Goal: Find specific page/section: Find specific page/section

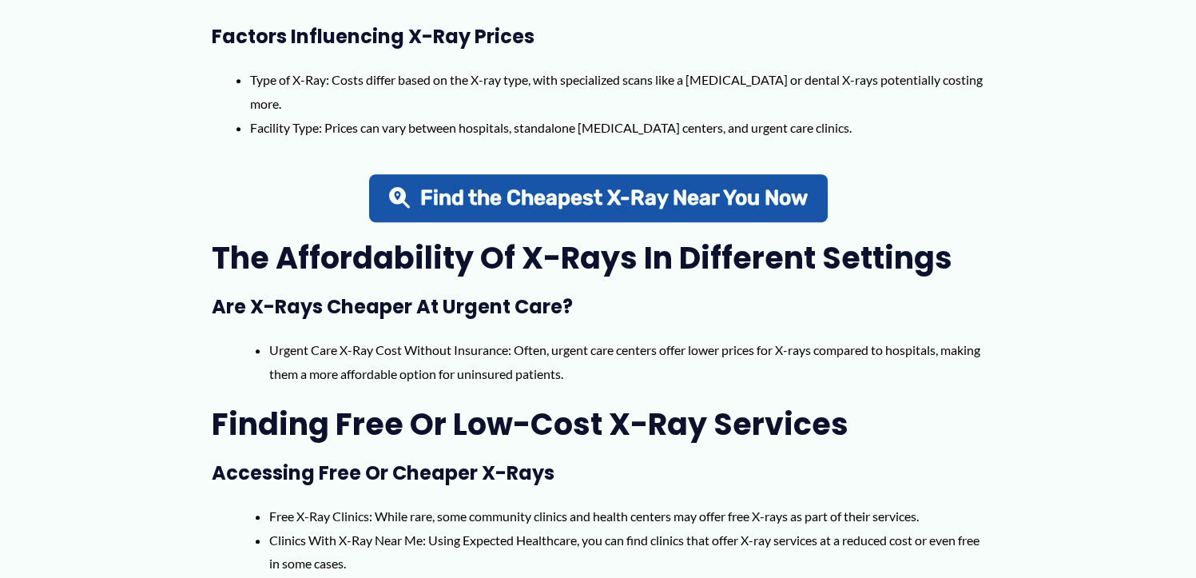
scroll to position [959, 0]
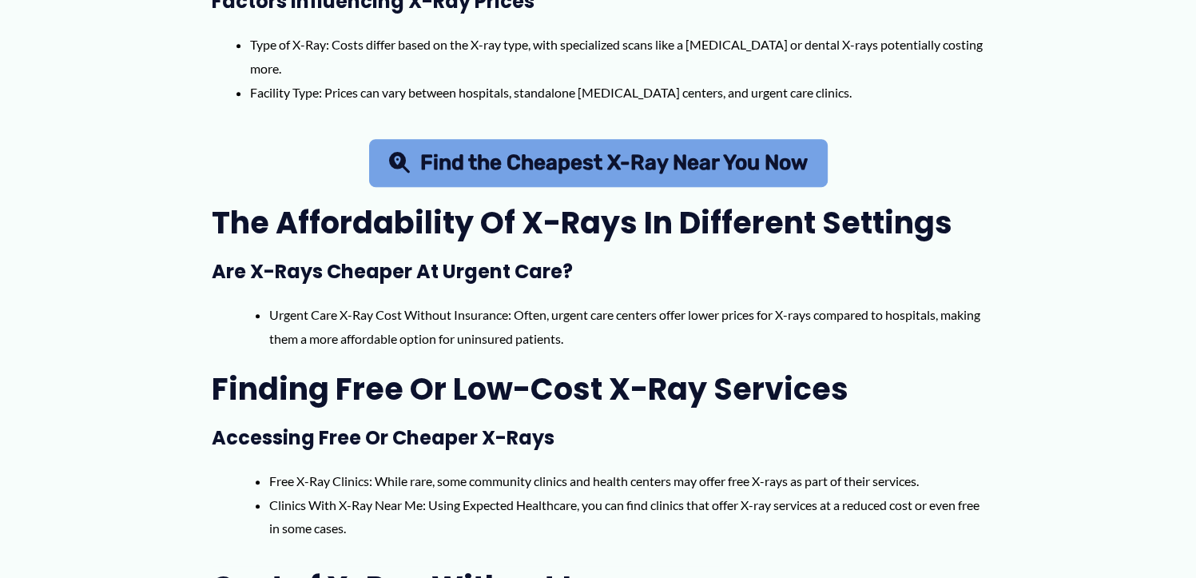
click at [738, 173] on span "Find the Cheapest X-Ray Near You Now" at bounding box center [614, 163] width 388 height 21
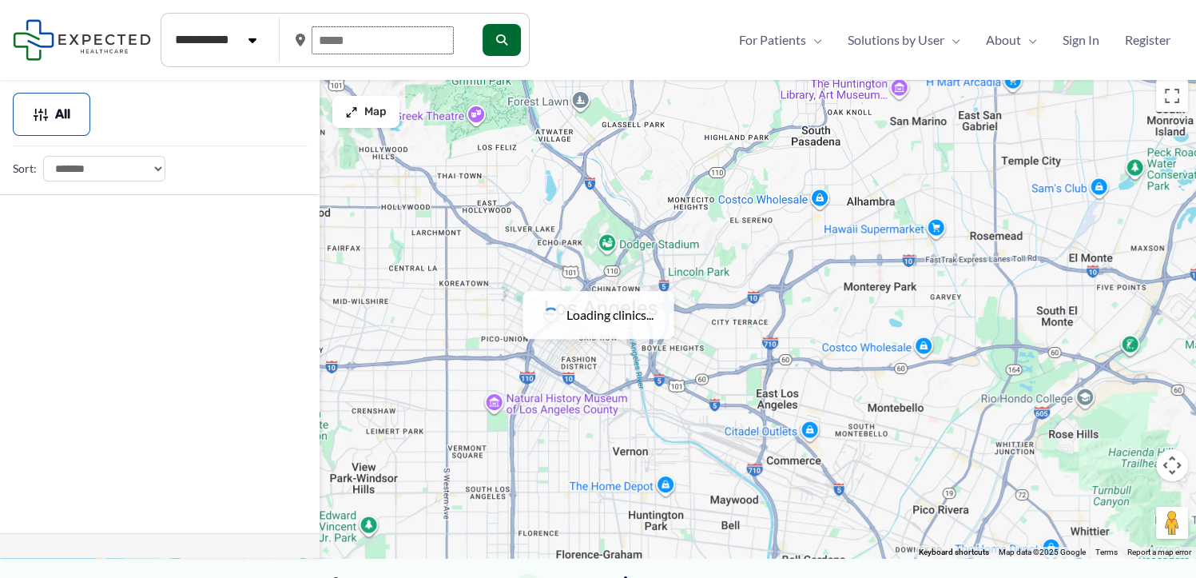
drag, startPoint x: 367, startPoint y: 40, endPoint x: 328, endPoint y: 37, distance: 38.5
click at [328, 37] on input "text" at bounding box center [383, 40] width 142 height 28
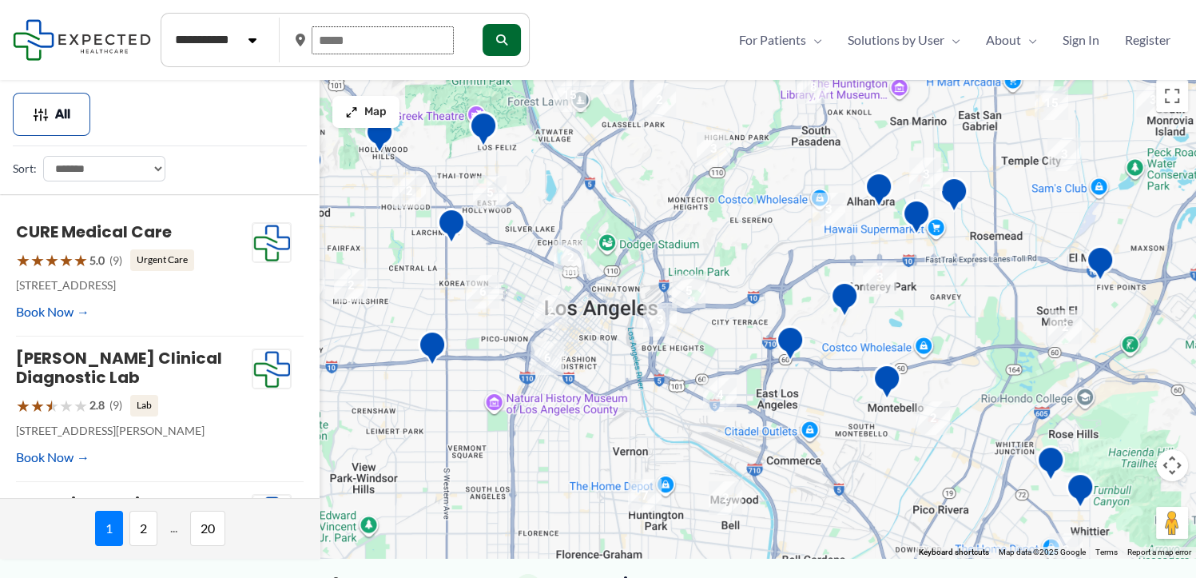
drag, startPoint x: 340, startPoint y: 41, endPoint x: 272, endPoint y: 44, distance: 68.8
click at [272, 44] on form "**********" at bounding box center [345, 40] width 369 height 54
click at [360, 40] on input "text" at bounding box center [383, 40] width 142 height 28
click at [359, 39] on input "text" at bounding box center [383, 40] width 142 height 28
type input "*****"
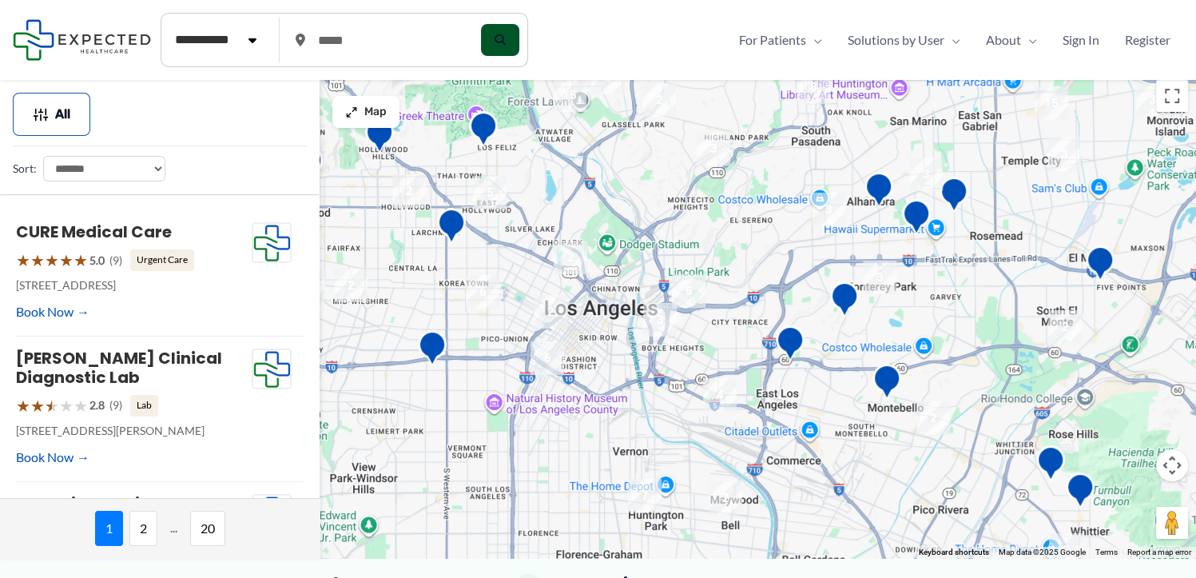
click at [516, 40] on button "submit" at bounding box center [500, 40] width 38 height 32
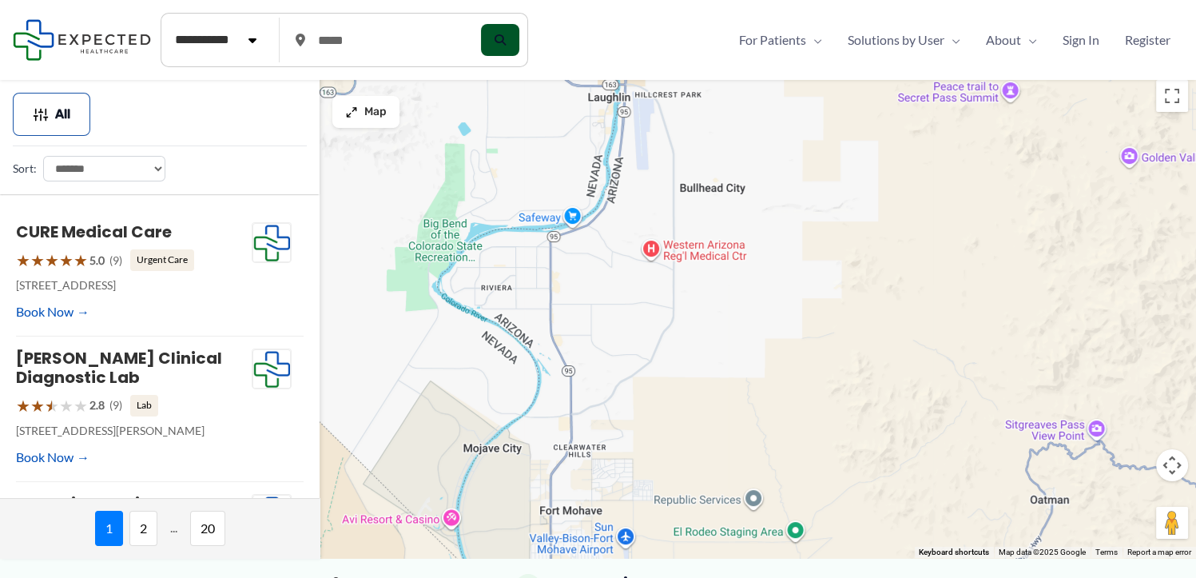
click at [506, 35] on icon "submit" at bounding box center [500, 39] width 11 height 11
